Goal: Information Seeking & Learning: Check status

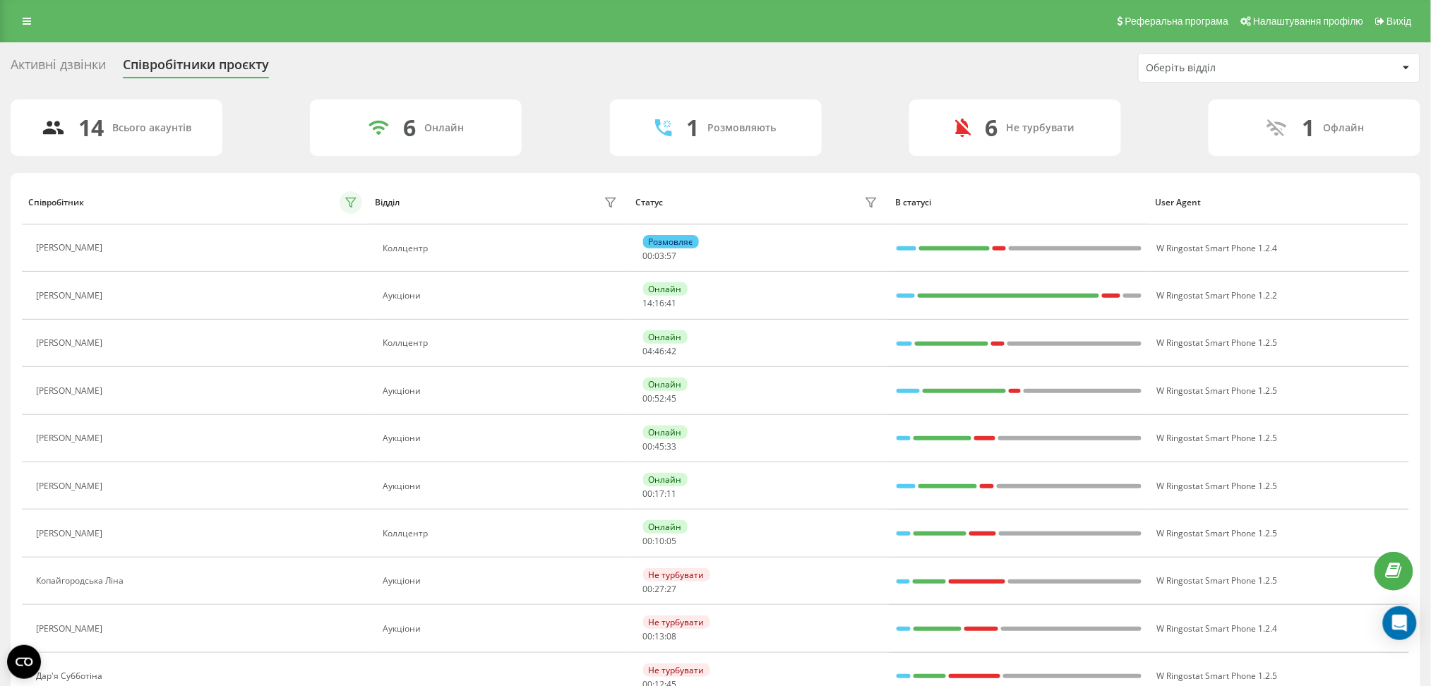
click at [350, 201] on icon at bounding box center [350, 202] width 11 height 11
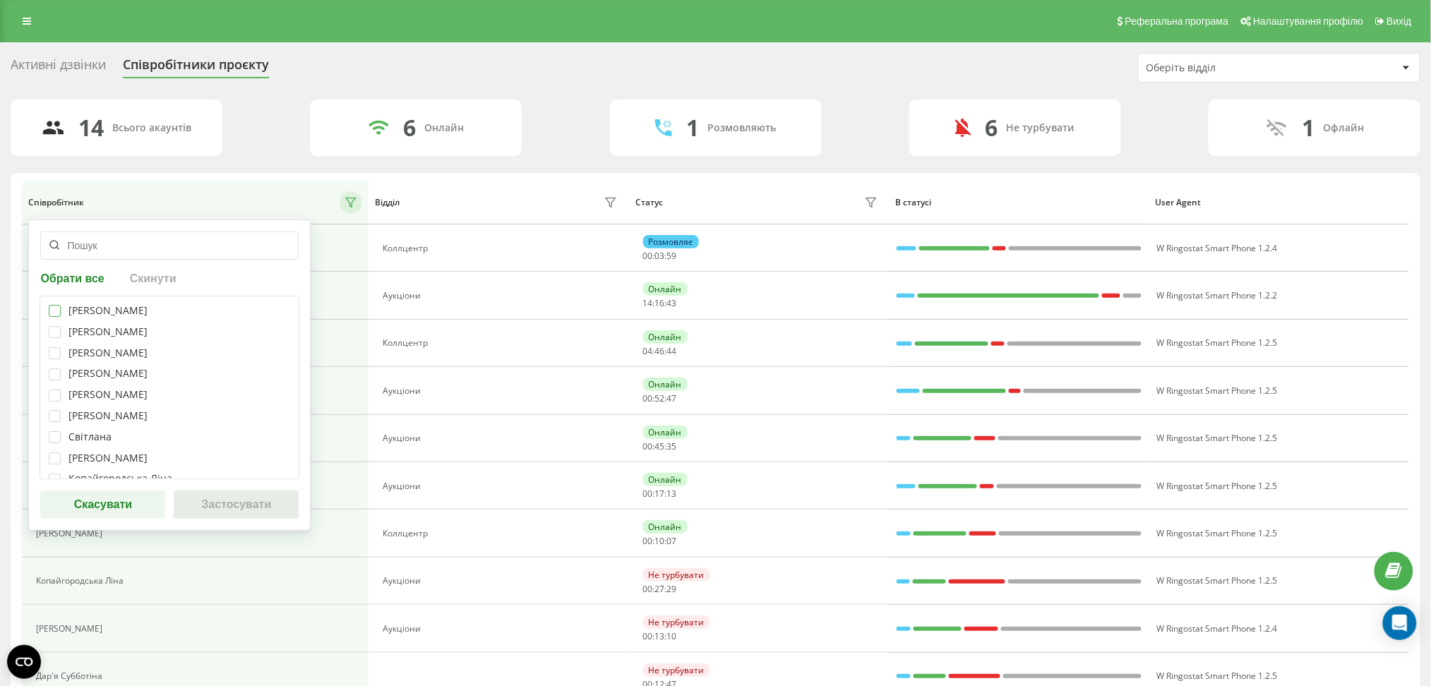
click at [53, 305] on label at bounding box center [55, 305] width 12 height 0
checkbox input "true"
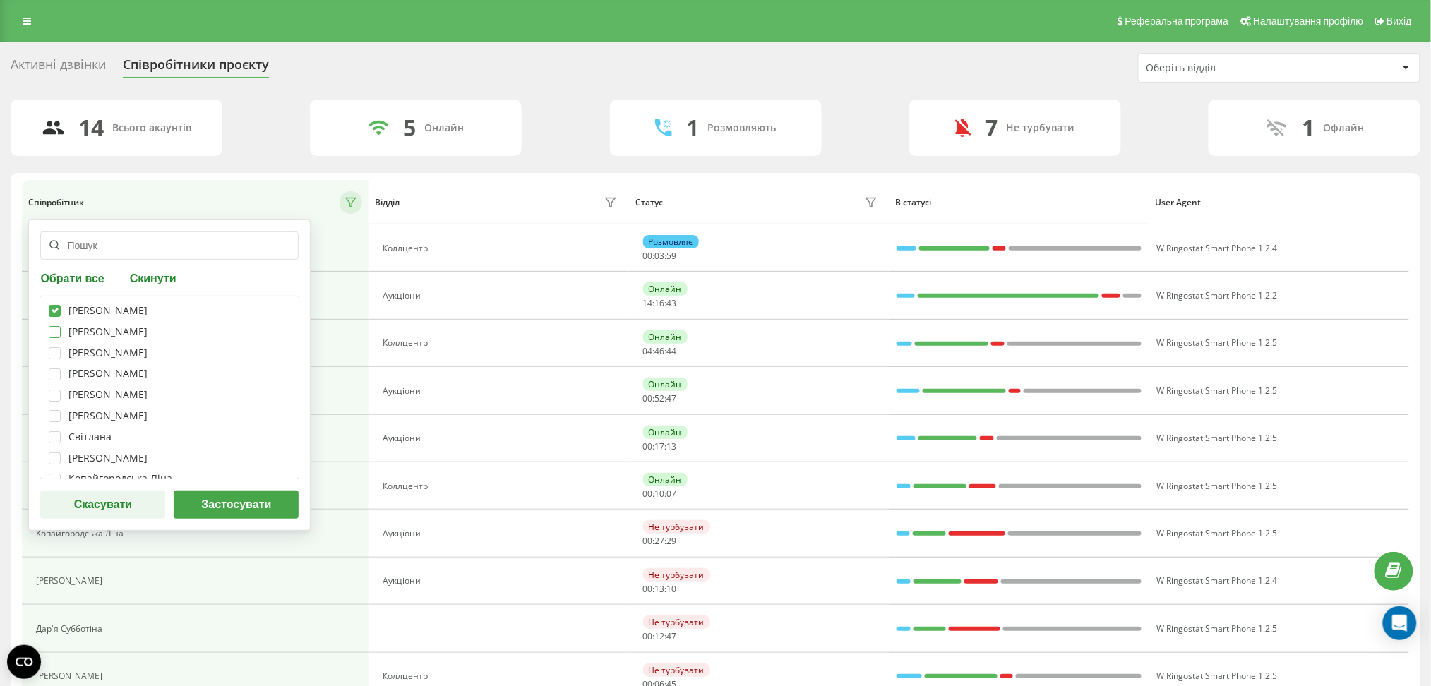
click at [53, 326] on label at bounding box center [55, 326] width 12 height 0
checkbox input "true"
click at [52, 347] on label at bounding box center [55, 347] width 12 height 0
checkbox input "true"
click at [55, 369] on label at bounding box center [55, 369] width 12 height 0
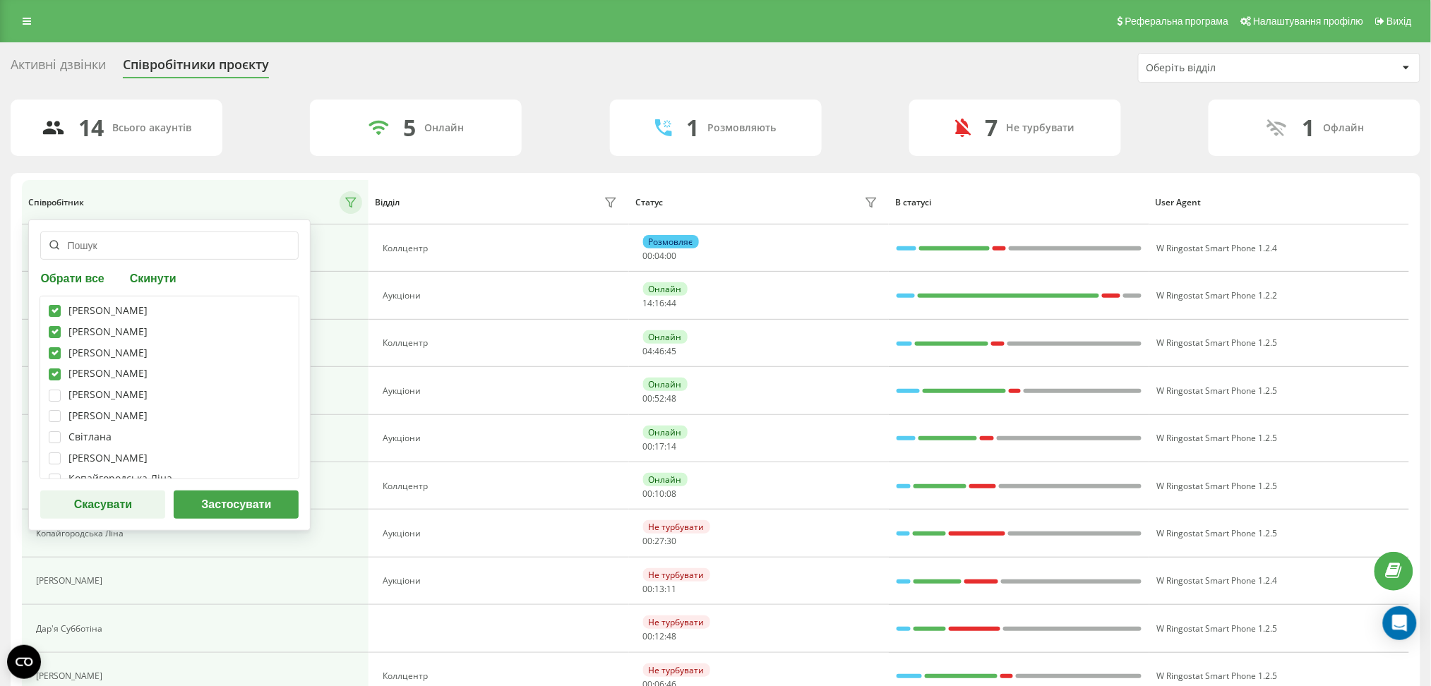
checkbox input "true"
click at [56, 390] on label at bounding box center [55, 390] width 12 height 0
checkbox input "true"
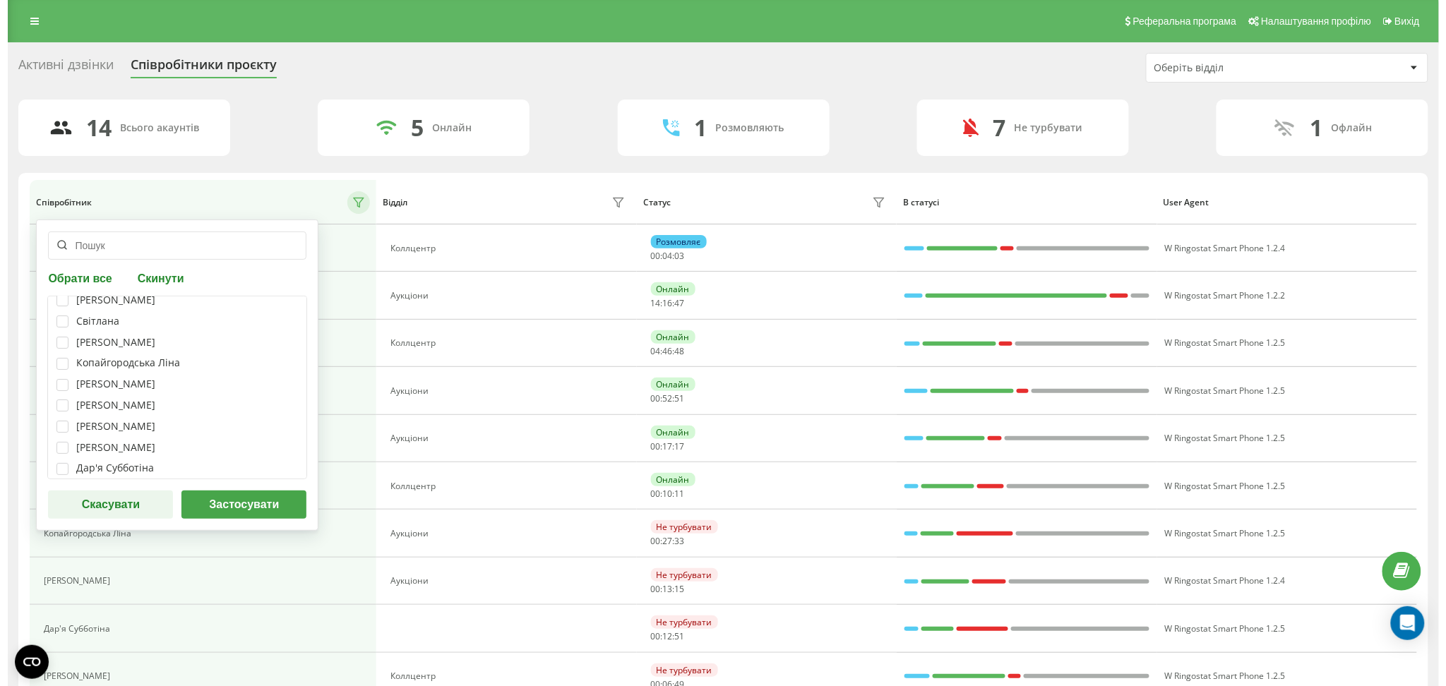
scroll to position [133, 0]
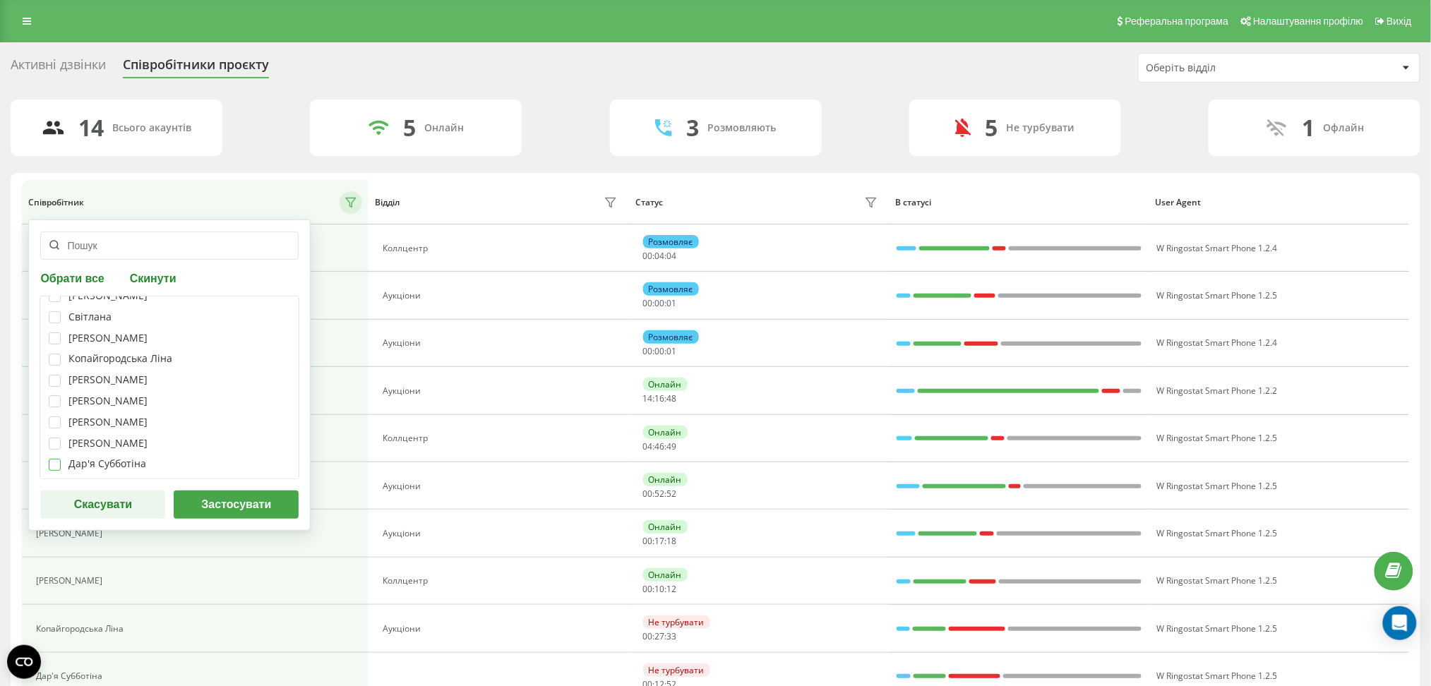
click at [58, 459] on label at bounding box center [55, 459] width 12 height 0
checkbox input "true"
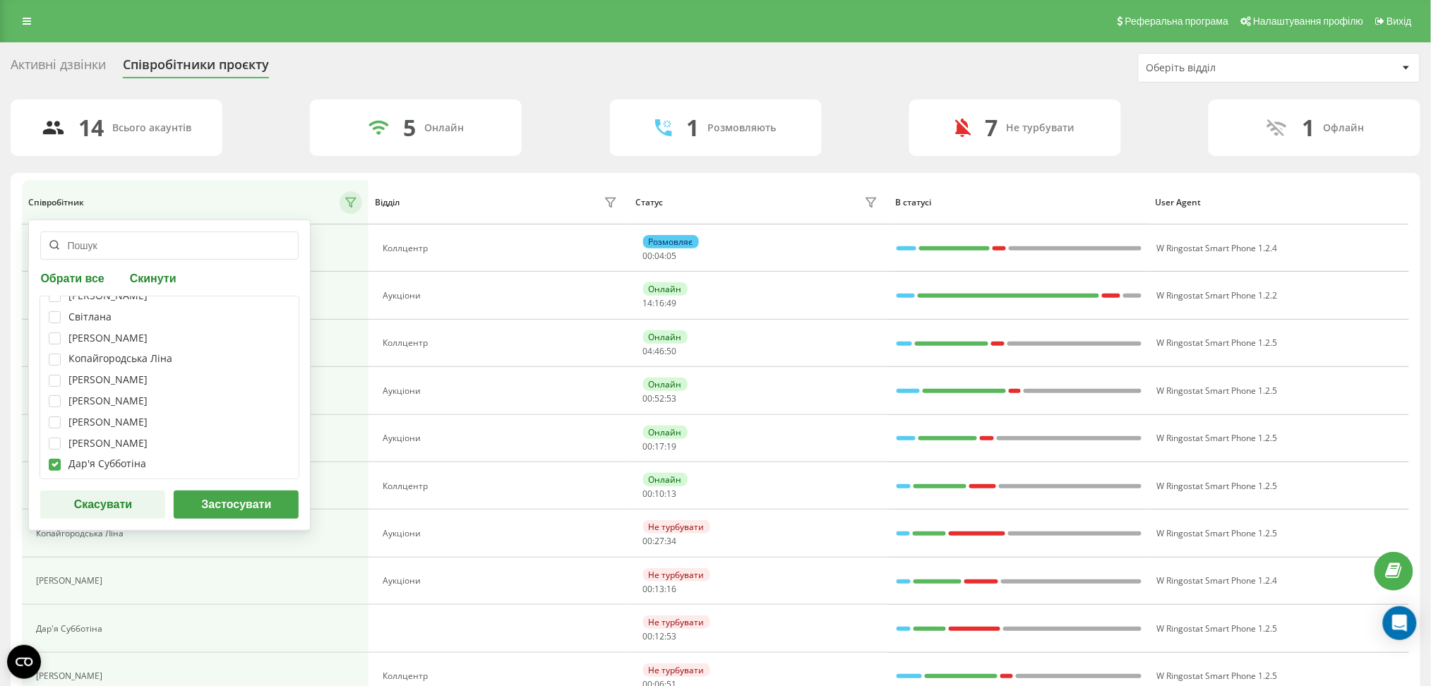
click at [242, 499] on button "Застосувати" at bounding box center [236, 505] width 125 height 28
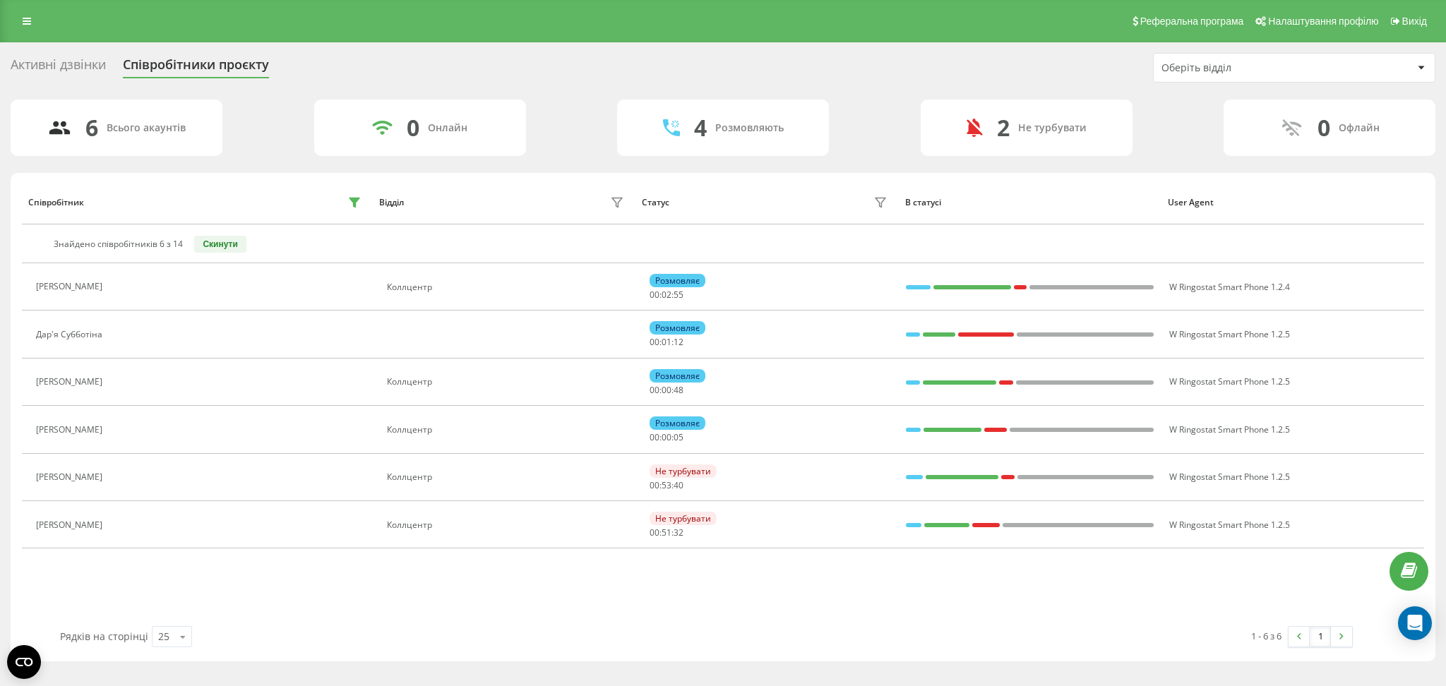
click at [881, 105] on div "6 Всього акаунтів 0 Онлайн 4 Розмовляють 2 Не турбувати 0 Офлайн" at bounding box center [723, 128] width 1425 height 56
click at [310, 593] on div "Співробітник Відділ Статус В статусі User Agent Знайдено співробітників 6 з 14 …" at bounding box center [723, 403] width 1403 height 446
click at [660, 68] on div "Активні дзвінки Співробітники проєкту Оберіть відділ" at bounding box center [723, 68] width 1425 height 30
click at [449, 617] on div "Рядків на сторінці 25 10 25 50 100" at bounding box center [378, 637] width 657 height 41
click at [427, 593] on div "Співробітник Відділ Статус В статусі User Agent Знайдено співробітників 6 з 14 …" at bounding box center [723, 403] width 1403 height 446
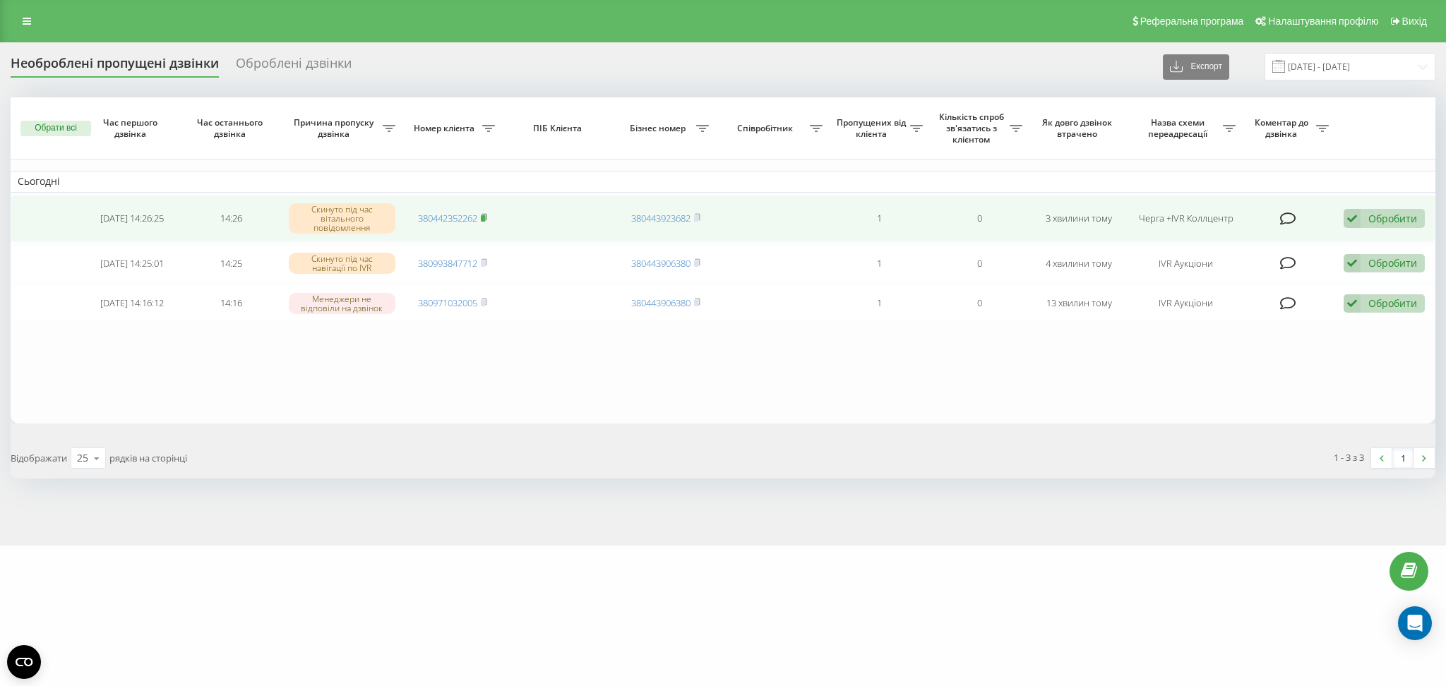
click at [487, 216] on icon at bounding box center [484, 217] width 5 height 6
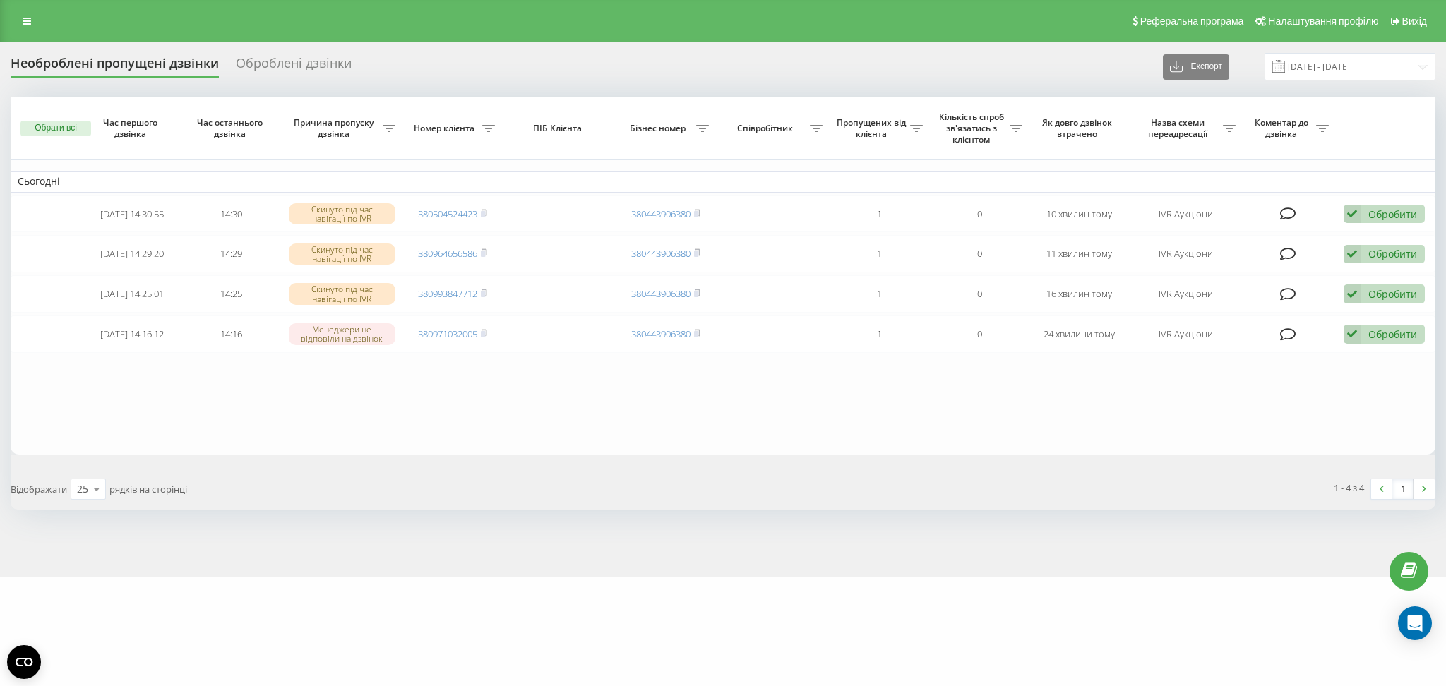
click at [511, 537] on div "Необроблені пропущені дзвінки Оброблені дзвінки Експорт .csv .xlsx 23.08.2025 -…" at bounding box center [723, 309] width 1446 height 535
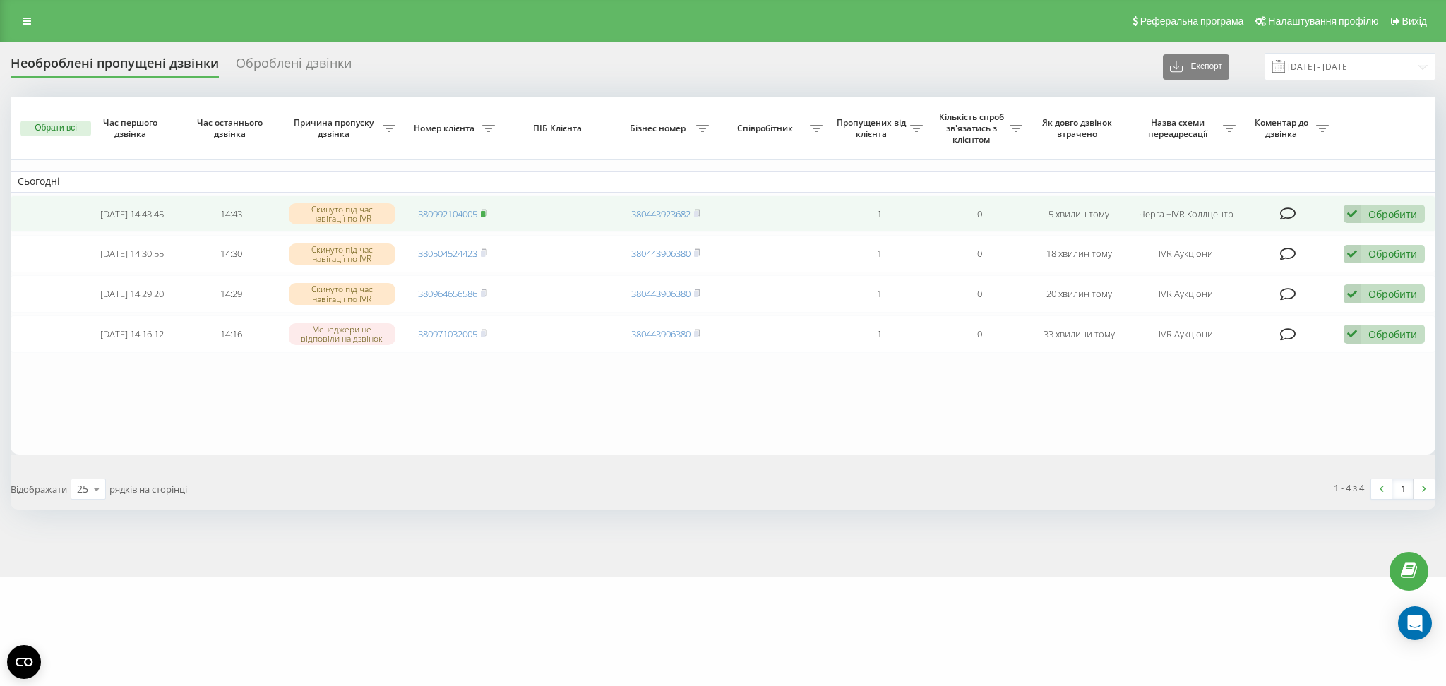
click at [482, 209] on icon at bounding box center [484, 213] width 6 height 8
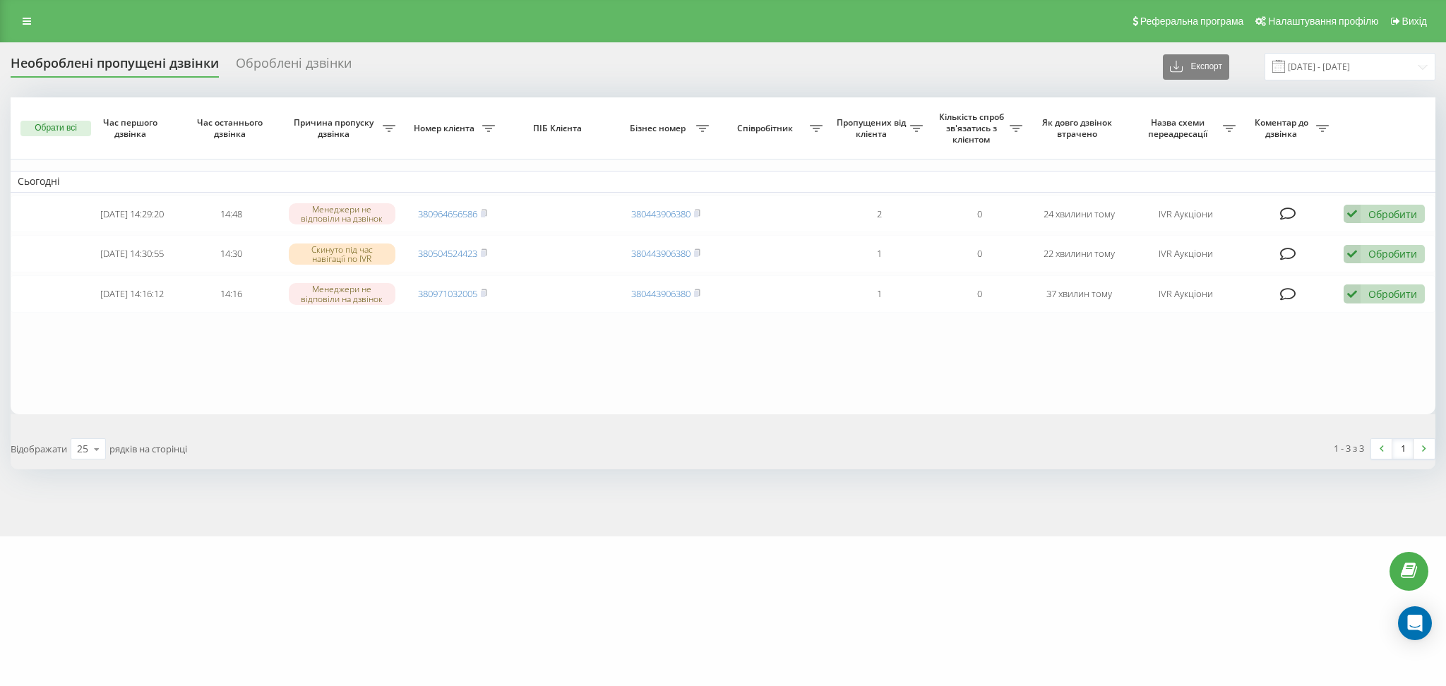
click at [504, 537] on div "Необроблені пропущені дзвінки Оброблені дзвінки Експорт .csv .xlsx [DATE] - [DA…" at bounding box center [723, 289] width 1446 height 494
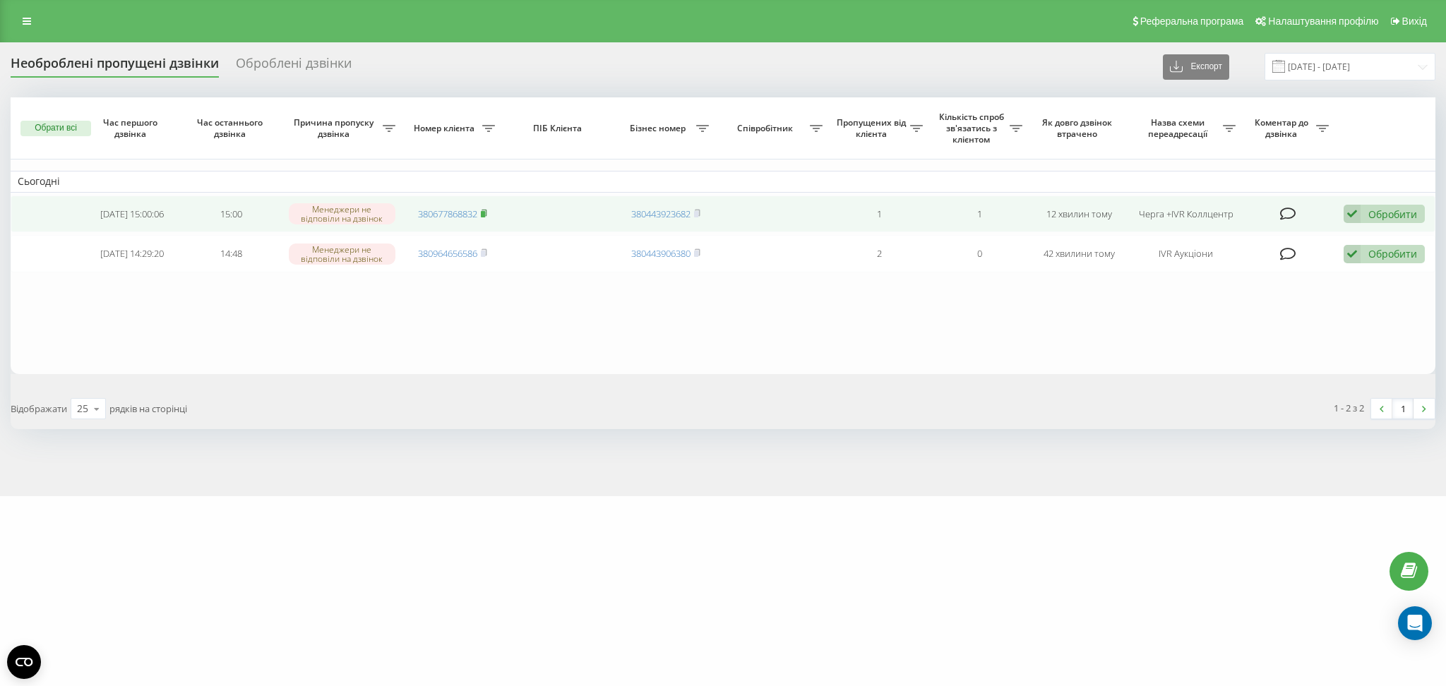
click at [484, 209] on icon at bounding box center [484, 213] width 6 height 8
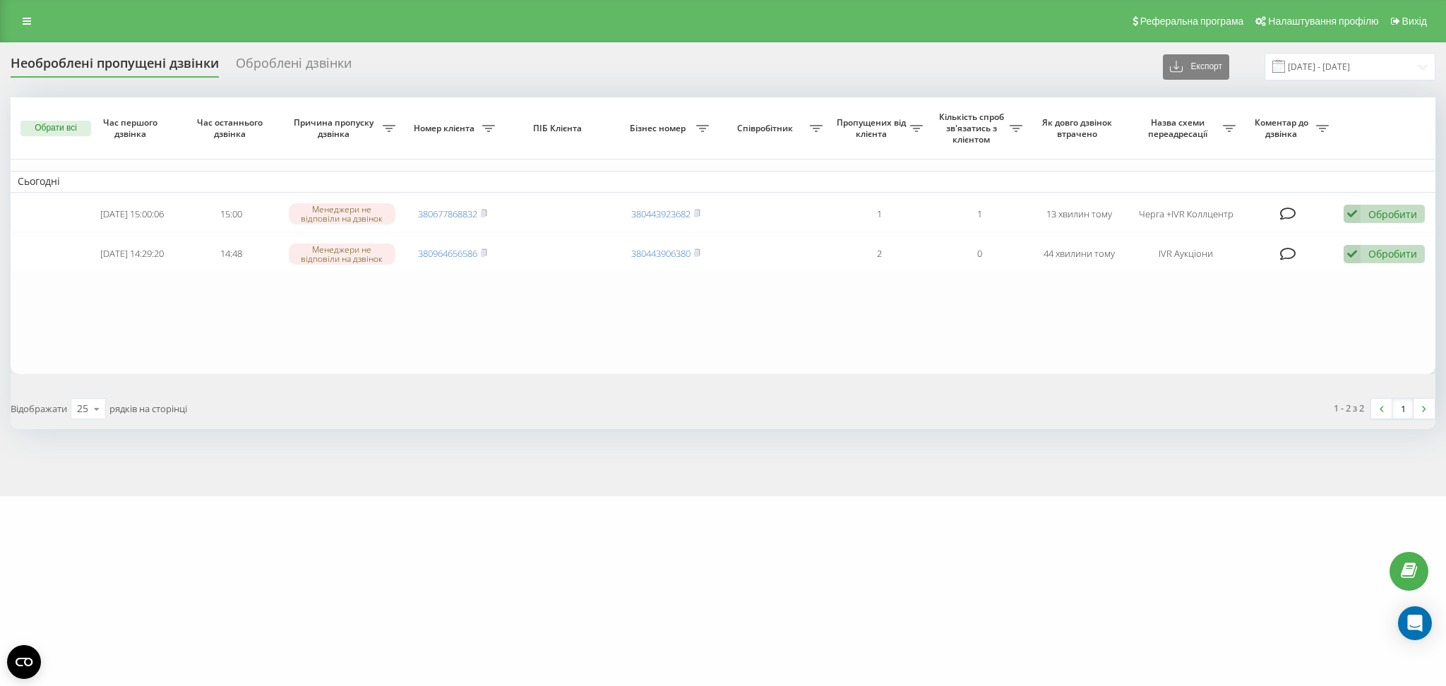
click at [387, 518] on div "e-tender.ua Проекти e-tender.ua Дашборд Центр звернень Журнал дзвінків Журнал п…" at bounding box center [723, 343] width 1446 height 686
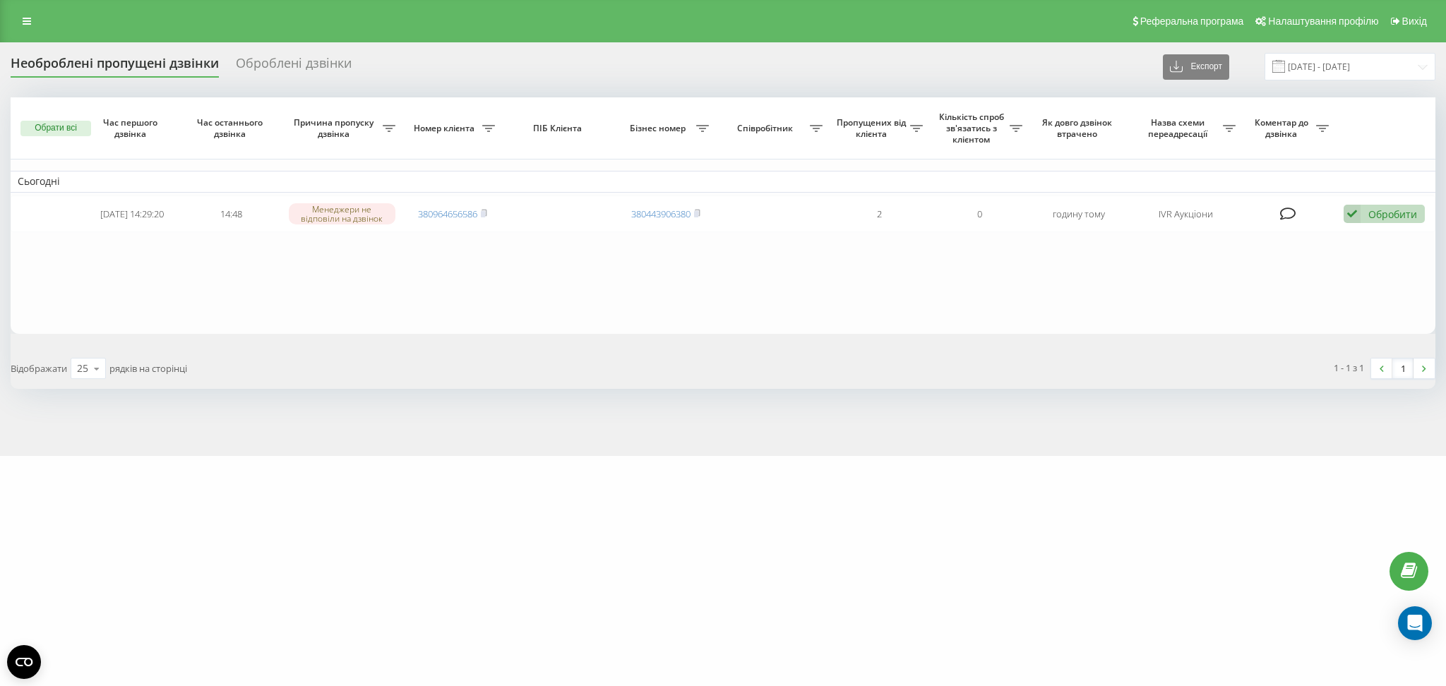
click at [469, 567] on div "[DOMAIN_NAME] Проекти [DOMAIN_NAME] Дашборд Центр звернень Журнал дзвінків Журн…" at bounding box center [723, 343] width 1446 height 686
